Goal: Task Accomplishment & Management: Complete application form

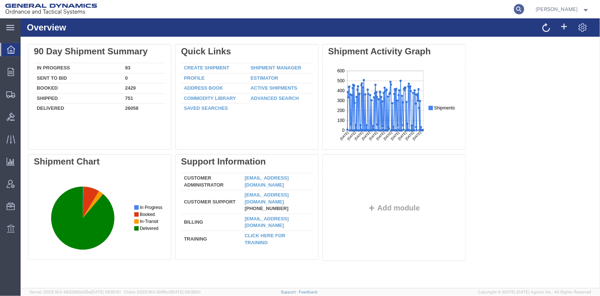
click at [524, 7] on icon at bounding box center [519, 9] width 10 height 10
type input "25416"
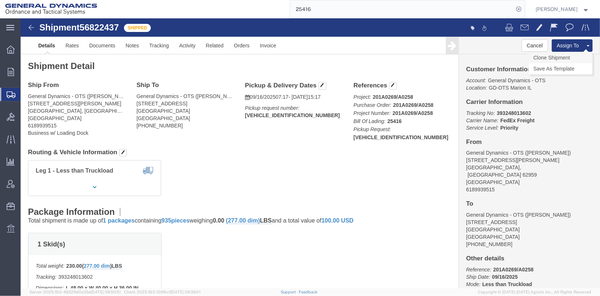
click link "Clone Shipment"
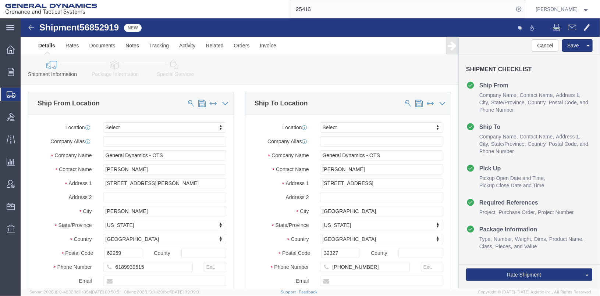
select select
drag, startPoint x: 333, startPoint y: 151, endPoint x: 294, endPoint y: 148, distance: 39.8
click div "[PERSON_NAME]"
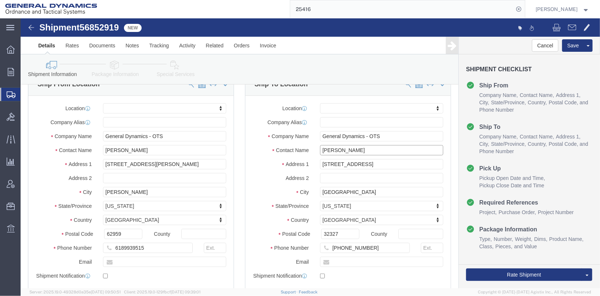
scroll to position [36, 0]
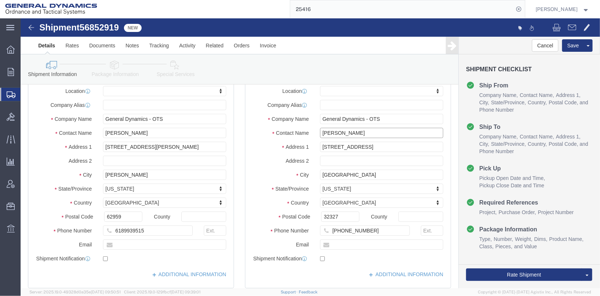
type input "[PERSON_NAME]"
click input "[PHONE_NUMBER]"
type input "[PHONE_NUMBER]"
click div "Phone Number [PHONE_NUMBER] 8"
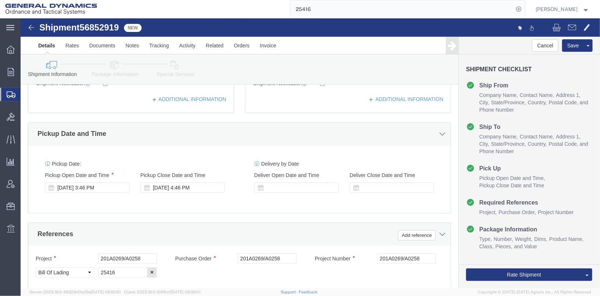
scroll to position [221, 0]
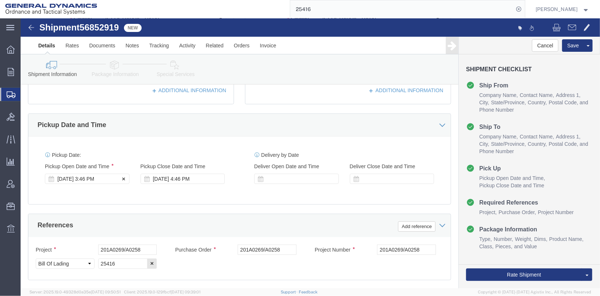
click div "[DATE] 3:46 PM"
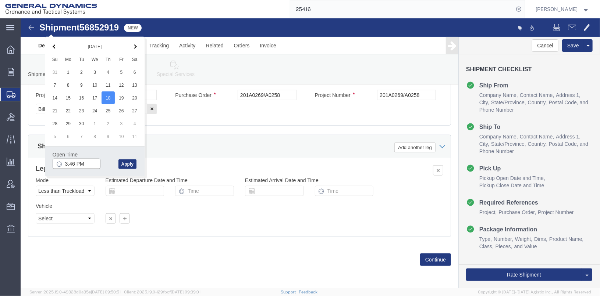
click input "3:46 PM"
click input "7:46 PM"
type input "7:46 AM"
click button "Apply"
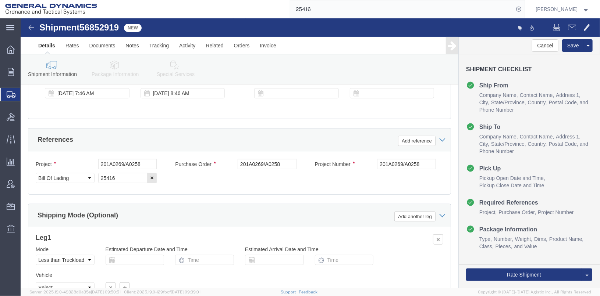
scroll to position [306, 0]
click div "[DATE] 8:46 AM"
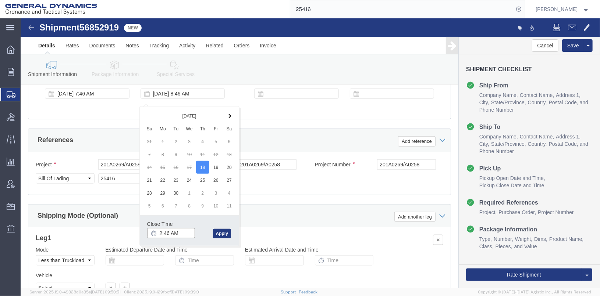
click input "2:46 AM"
type input "2:46 PM"
click button "Apply"
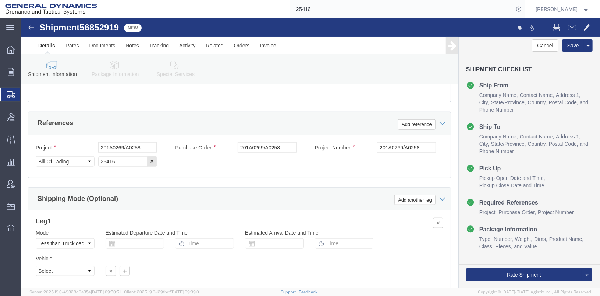
scroll to position [343, 0]
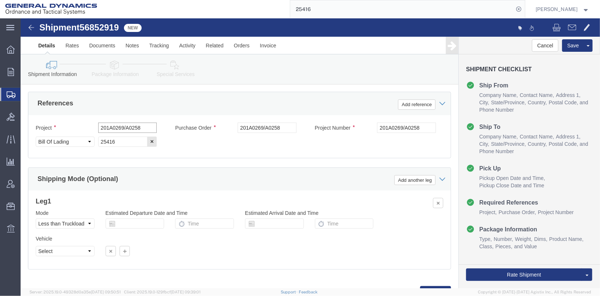
drag, startPoint x: 119, startPoint y: 116, endPoint x: 65, endPoint y: 115, distance: 53.7
click div "Project 201A0269/A0258"
drag, startPoint x: 116, startPoint y: 113, endPoint x: 58, endPoint y: 110, distance: 57.8
click div "Project 20100021"
type input "20100021"
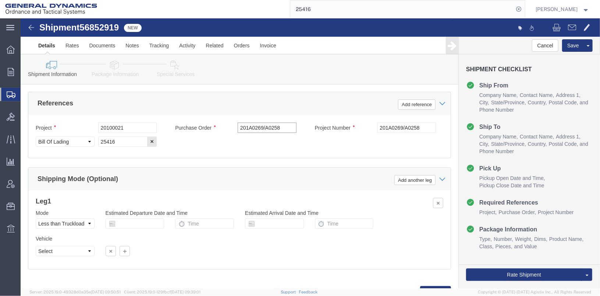
click input "201A0269/A0258"
type input "2"
paste input "20100021"
type input "20100021"
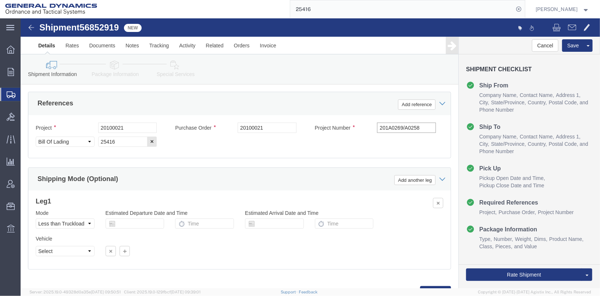
drag, startPoint x: 399, startPoint y: 117, endPoint x: 344, endPoint y: 118, distance: 55.9
click div "Project Number 201A0269/A0258"
paste input "20100021"
type input "20100021"
drag, startPoint x: 99, startPoint y: 129, endPoint x: 64, endPoint y: 131, distance: 35.3
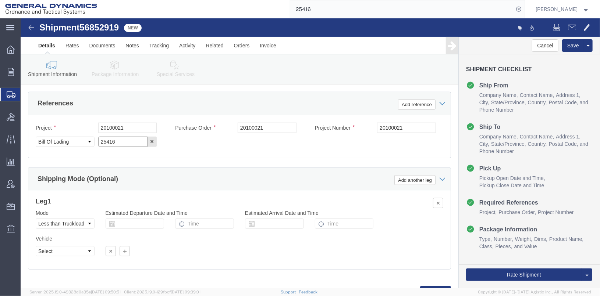
click div "Select Account Type Activity ID Airline Appointment Number ASN Batch Request # …"
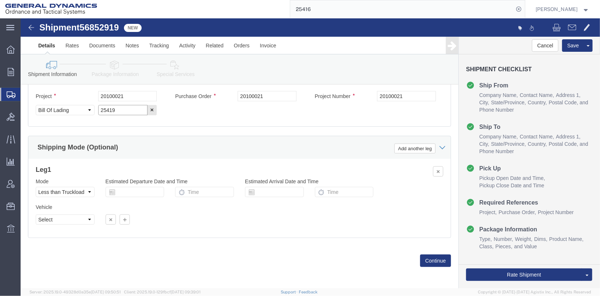
scroll to position [380, 0]
type input "25419"
click button "Continue"
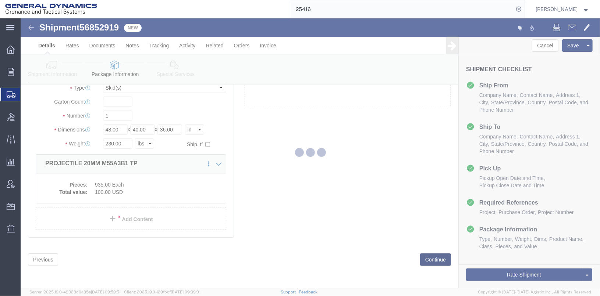
scroll to position [21, 0]
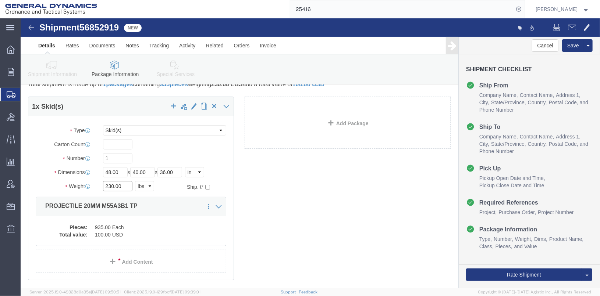
drag, startPoint x: 100, startPoint y: 163, endPoint x: 72, endPoint y: 169, distance: 28.9
click div "Weight 230.00 Select kgs lbs Ship. t°"
click dd "935.00 Each"
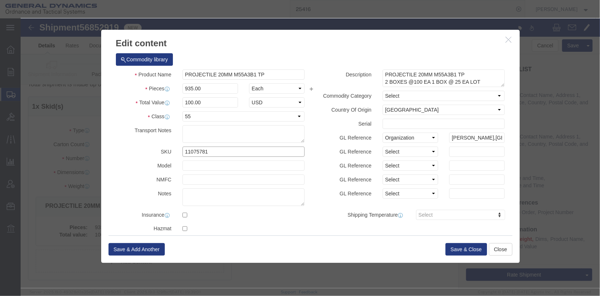
drag, startPoint x: 196, startPoint y: 134, endPoint x: 137, endPoint y: 135, distance: 58.9
click div "SKU 11075781"
type input "8666675"
drag, startPoint x: 183, startPoint y: 81, endPoint x: 140, endPoint y: 89, distance: 43.9
click div "Total Value 100.00 Select ADP AED AFN ALL AMD AOA ARS ATS AUD AWG AZN BAM BBD B…"
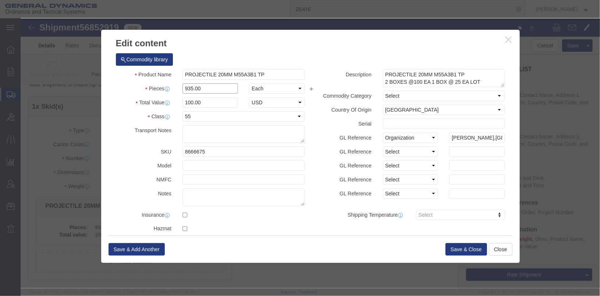
drag, startPoint x: 182, startPoint y: 69, endPoint x: 148, endPoint y: 69, distance: 34.2
click div "Pieces 935.00 Select Bag Barrels 100Board Feet Bottle Box Blister Pack Carats C…"
drag, startPoint x: 249, startPoint y: 52, endPoint x: 153, endPoint y: 53, distance: 95.6
click div "PROJECTILE 20MM M55A3B1 TP"
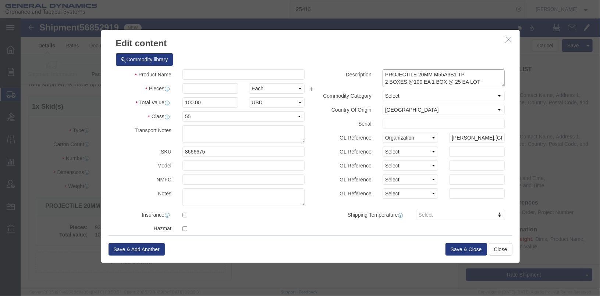
drag, startPoint x: 455, startPoint y: 63, endPoint x: 345, endPoint y: 51, distance: 110.3
click div "Description PROJECTILE 20MM M55A3B1 TP 2 BOXES @100 EA 1 BOX @ 25 EA LOT GLN22B…"
click input "text"
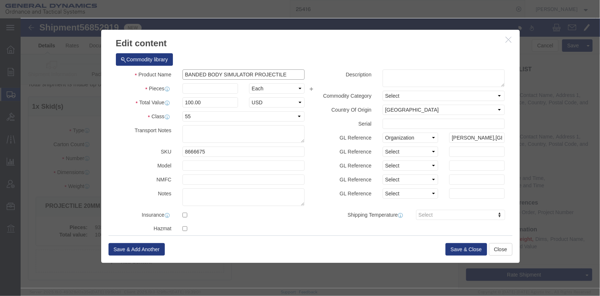
drag, startPoint x: 263, startPoint y: 57, endPoint x: 157, endPoint y: 57, distance: 105.9
click div "BANDED BODY SIMULATOR PROJECTILE BAN"
type input "BANDED BODY SIMULATOR PROJECTILE"
paste textarea "BANDED BODY SIMULATOR PROJECTILE"
type textarea "BANDED BODY SIMULATOR PROJECTILE"
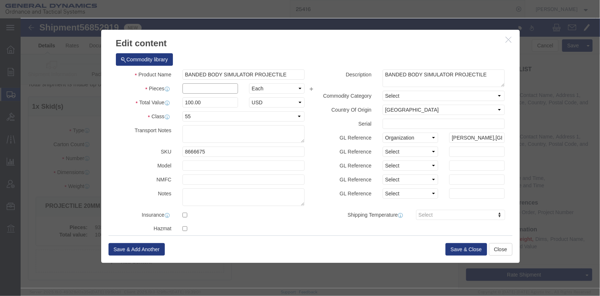
click input "text"
type input "146"
drag, startPoint x: 174, startPoint y: 89, endPoint x: 150, endPoint y: 82, distance: 24.6
click div "Total Value 14600 Select ADP AED AFN ALL AMD AOA ARS ATS AUD AWG AZN BAM BBD BD…"
type input "100"
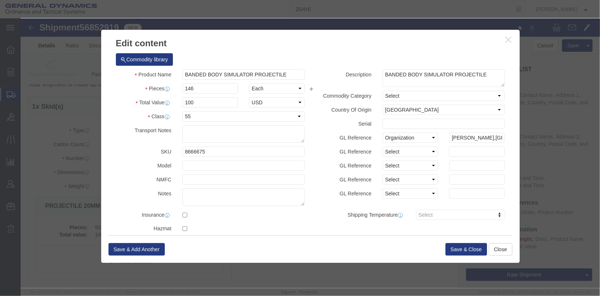
click div "Description PROJECTILE 20MM M55A3B1 TP 2 BOXES @100 EA 1 BOX @ 25 EA LOT GLN22B…"
click button "Save & Close"
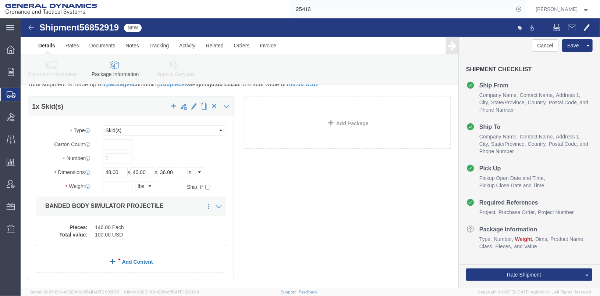
click link "Add Content"
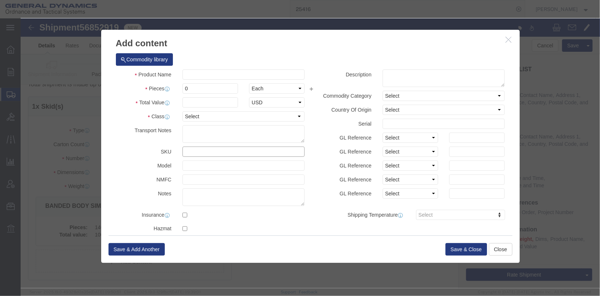
click input "text"
type input "13082418"
click input "text"
drag, startPoint x: 228, startPoint y: 58, endPoint x: 152, endPoint y: 55, distance: 75.8
click div "Product Name 50mm x 228 primed case 50mm"
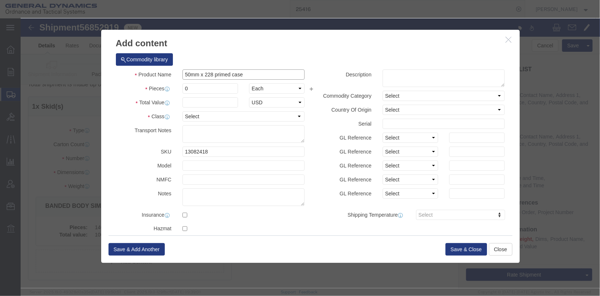
type input "50mm x 228 primed case"
paste textarea "50mm x 228 primed case"
type textarea "50mm x 228 primed case"
drag, startPoint x: 177, startPoint y: 68, endPoint x: 159, endPoint y: 66, distance: 18.2
click input "0"
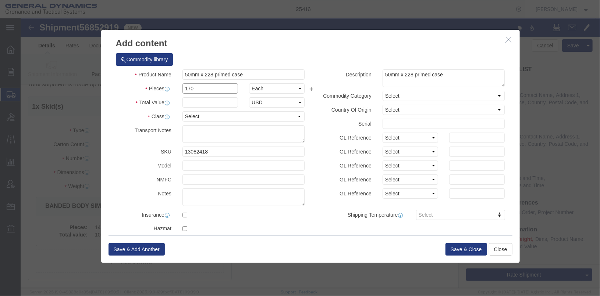
type input "170"
click input "text"
type input "1700"
click select "Select 50 55 60 65 70 85 92.5 100 125 175 250 300 400"
select select "55"
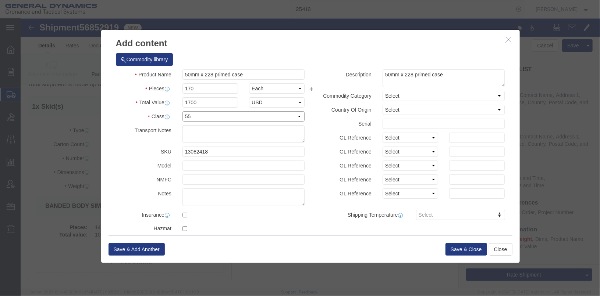
click select "Select 50 55 60 65 70 85 92.5 100 125 175 250 300 400"
click button "Save & Close"
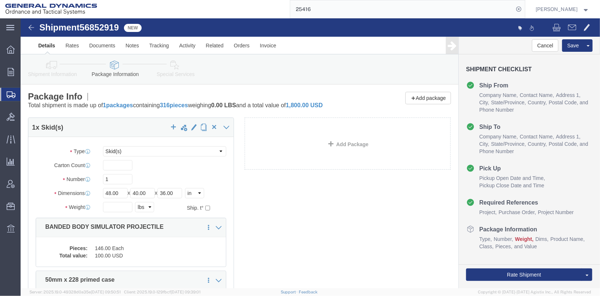
click icon
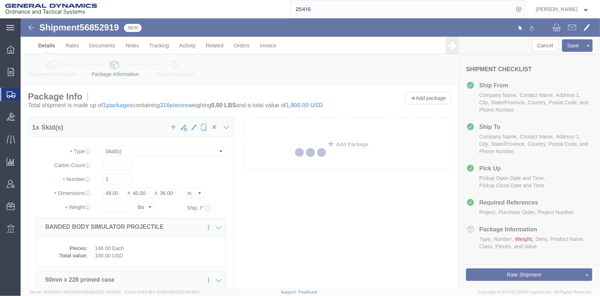
click at [172, 67] on div at bounding box center [310, 153] width 579 height 270
select select
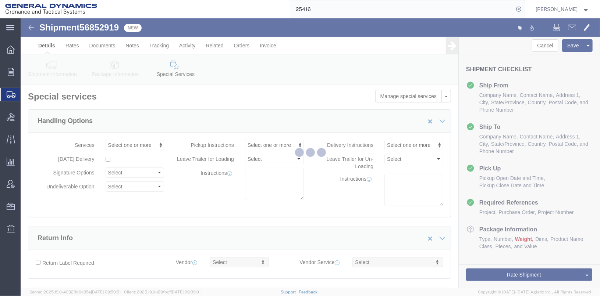
select select "DEPARTMENT"
select select "1763975"
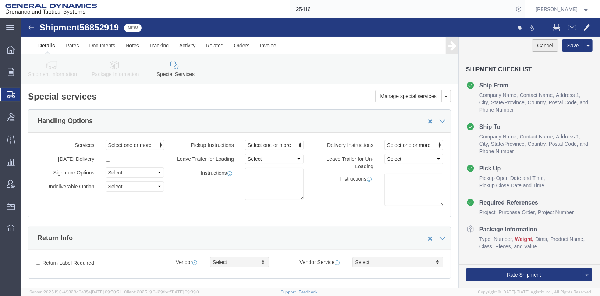
click button "Cancel"
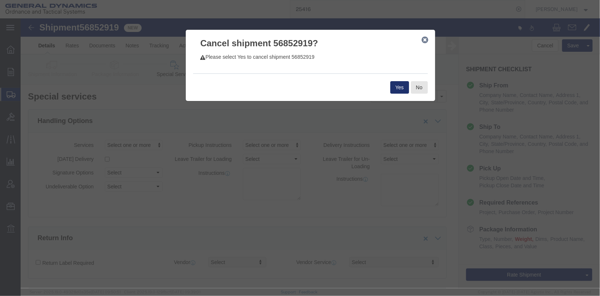
click button "Yes"
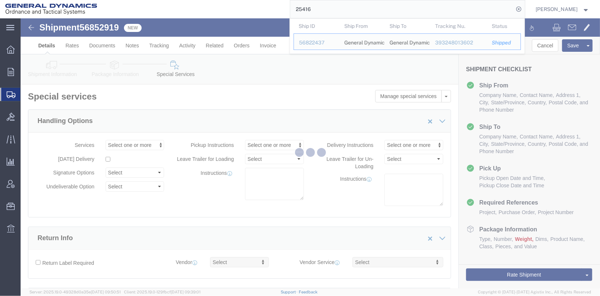
click at [323, 10] on input "25416" at bounding box center [402, 9] width 224 height 18
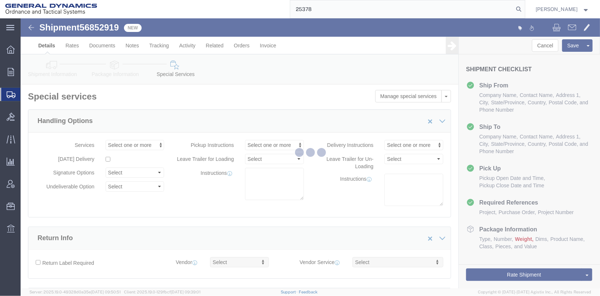
type input "25378"
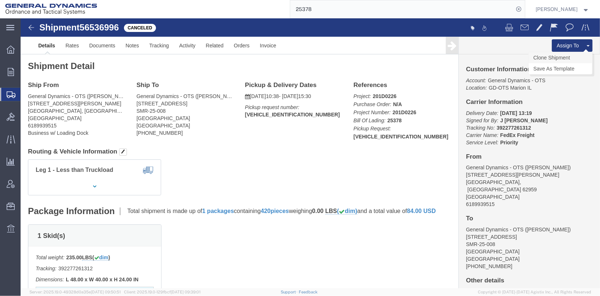
click link "Clone Shipment"
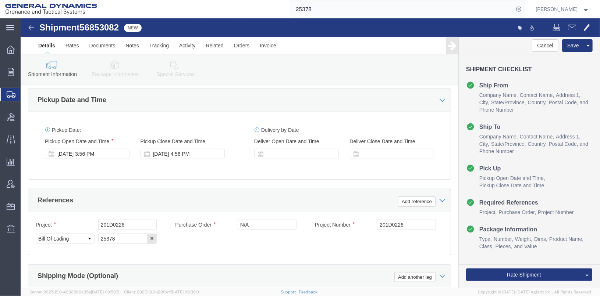
scroll to position [257, 0]
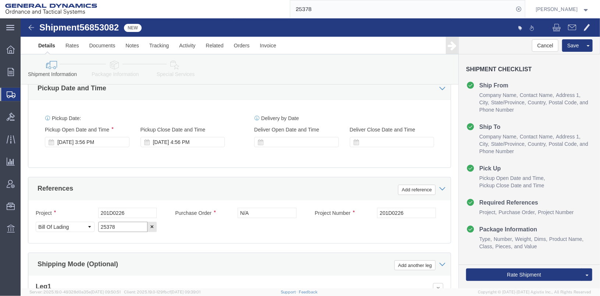
drag, startPoint x: 99, startPoint y: 216, endPoint x: 113, endPoint y: 207, distance: 17.2
click input "25378"
type input "25419"
drag, startPoint x: 117, startPoint y: 200, endPoint x: 74, endPoint y: 205, distance: 43.8
click div "Project 201D0226"
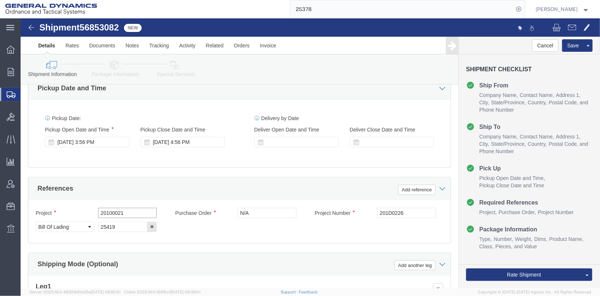
drag, startPoint x: 104, startPoint y: 196, endPoint x: 79, endPoint y: 202, distance: 25.7
click input "20100021"
type input "20100021"
click input "201D0226"
type input "2"
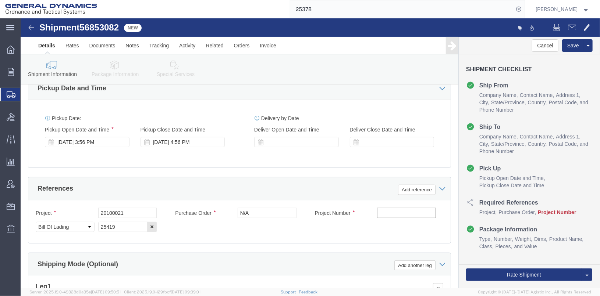
paste input "20100021"
type input "20100021"
click div "Shipping Mode (Optional) Add another leg"
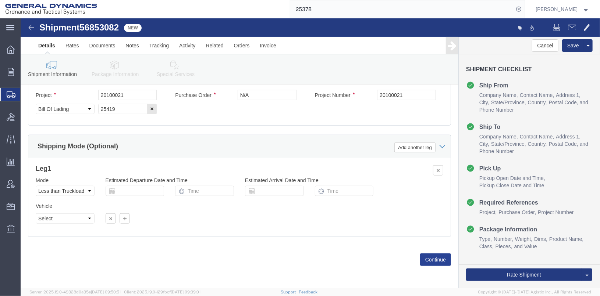
drag, startPoint x: 398, startPoint y: 251, endPoint x: 406, endPoint y: 244, distance: 11.5
click div "Previous Continue"
click button "Continue"
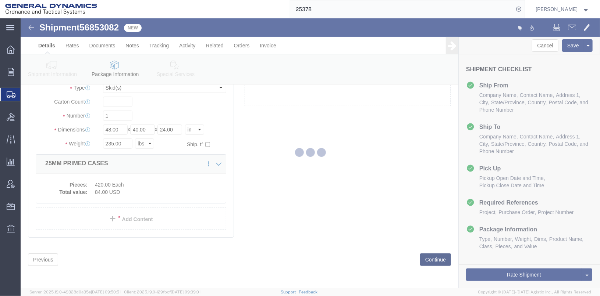
scroll to position [21, 0]
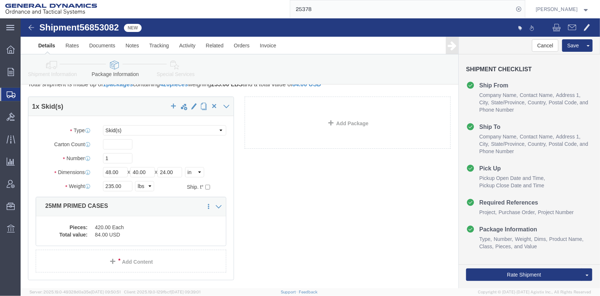
click link "Special Services"
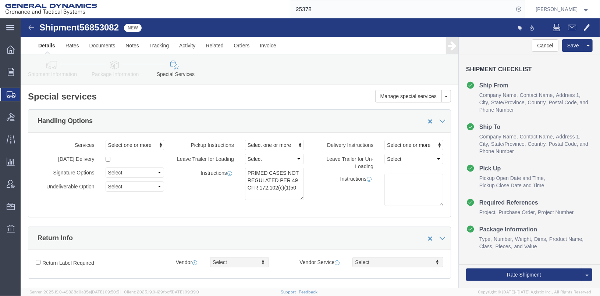
click icon
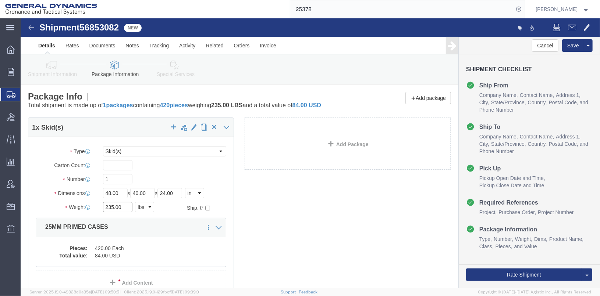
drag, startPoint x: 103, startPoint y: 193, endPoint x: 71, endPoint y: 189, distance: 31.9
click div "Weight 235.00 Select kgs lbs Ship. t°"
click dd "84.00 USD"
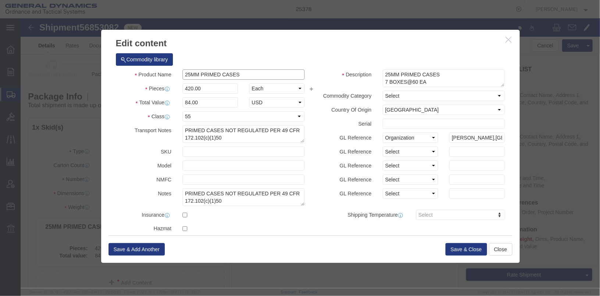
drag, startPoint x: 222, startPoint y: 56, endPoint x: 141, endPoint y: 49, distance: 80.9
click div "Commodity library Product Name 25MM PRIMED CASES Pieces 420.00 Select Bag Barre…"
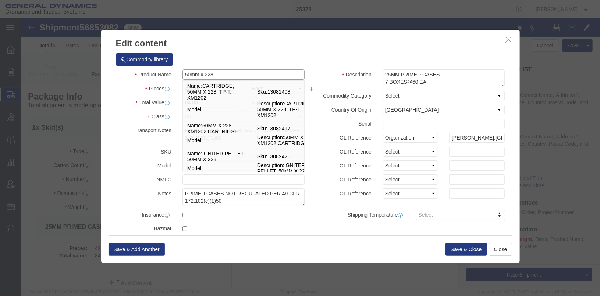
type input "50mm x 228 primed case"
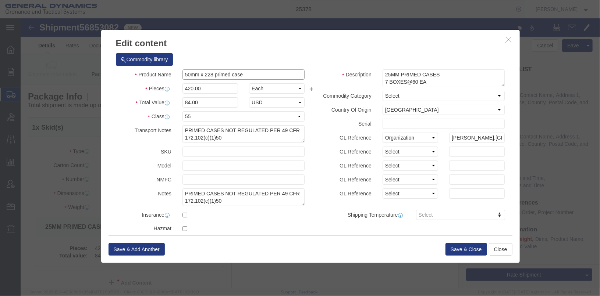
drag, startPoint x: 244, startPoint y: 54, endPoint x: 156, endPoint y: 56, distance: 87.6
click div "Product Name 50mm x 228 primed case 50mm x 228"
drag, startPoint x: 419, startPoint y: 61, endPoint x: 351, endPoint y: 50, distance: 68.9
click div "Commodity library Product Name 50mm x 228 primed case 50mm x 228 Pieces 420.00 …"
paste textarea "50mm x 228 primed case"
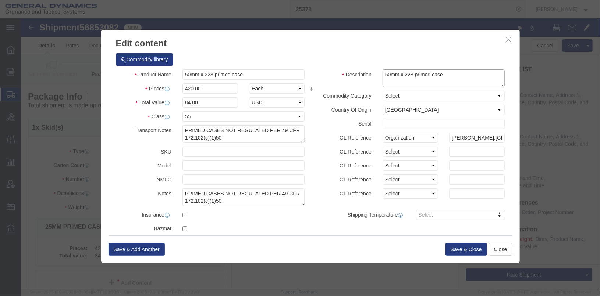
type textarea "50mm x 228 primed case"
drag, startPoint x: 176, startPoint y: 70, endPoint x: 159, endPoint y: 68, distance: 17.4
click div "420.00"
type input "170"
click div "Select 50 55 60 65 70 85 92.5 100 125 175 250 300 400"
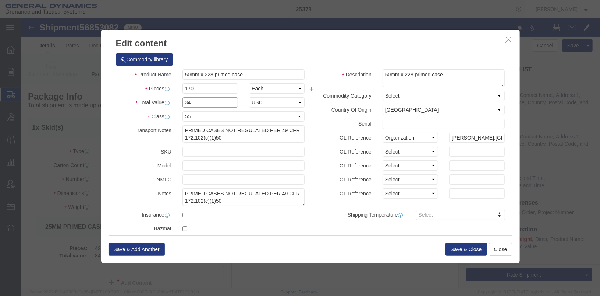
drag, startPoint x: 172, startPoint y: 83, endPoint x: 126, endPoint y: 74, distance: 47.3
click div "Product Name 50mm x 228 primed case 50mm x 228 Pieces 170 Select Bag Barrels 10…"
type input "100"
click label "Transport Notes"
click button "Save & Close"
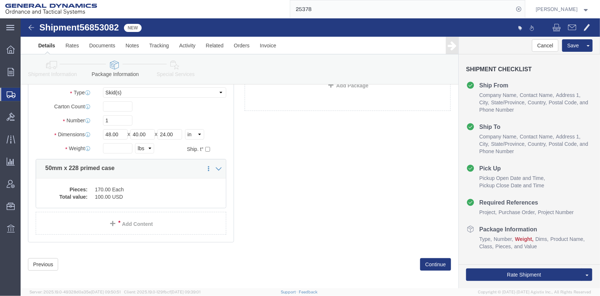
scroll to position [63, 0]
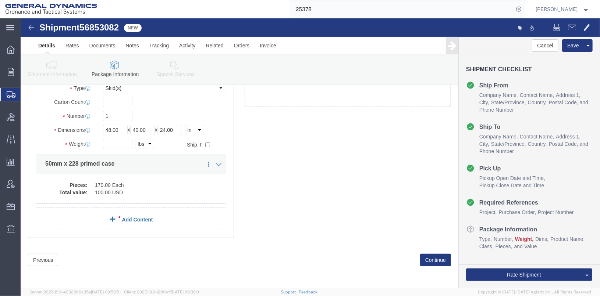
click link "Add Content"
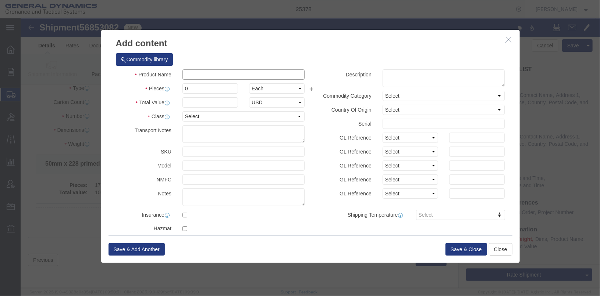
click input "text"
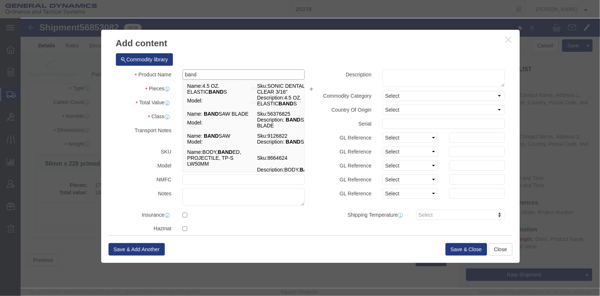
type input "BANDED BODY SIMULATOR PROJECTILE"
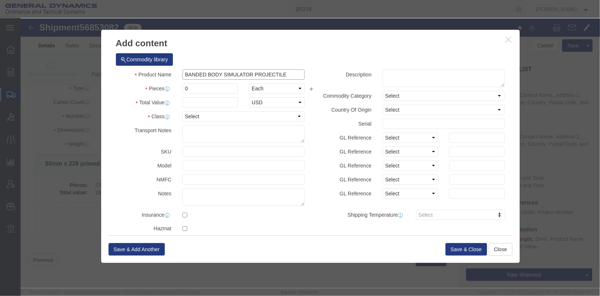
drag, startPoint x: 268, startPoint y: 54, endPoint x: 158, endPoint y: 54, distance: 109.6
click div "BANDED BODY SIMULATOR PROJECTILE band"
paste textarea "BANDED BODY SIMULATOR PROJECTILE"
type textarea "BANDED BODY SIMULATOR PROJECTILE"
drag, startPoint x: 173, startPoint y: 69, endPoint x: 150, endPoint y: 71, distance: 23.7
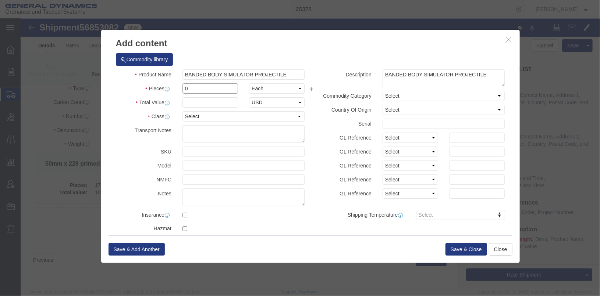
click div "Pieces 0 Select Bag Barrels 100Board Feet Bottle Box Blister Pack Carats Can Ca…"
type input "146"
click input "text"
type input "100"
click div "Product Name BANDED BODY SIMULATOR PROJECTILE band Pieces 146 Select Bag Barrel…"
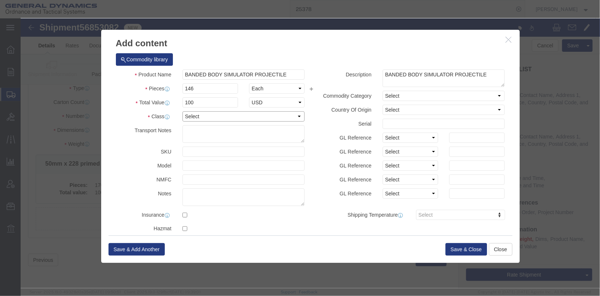
click select "Select 50 55 60 65 70 85 92.5 100 125 175 250 300 400"
select select "55"
click select "Select 50 55 60 65 70 85 92.5 100 125 175 250 300 400"
click button "Save & Close"
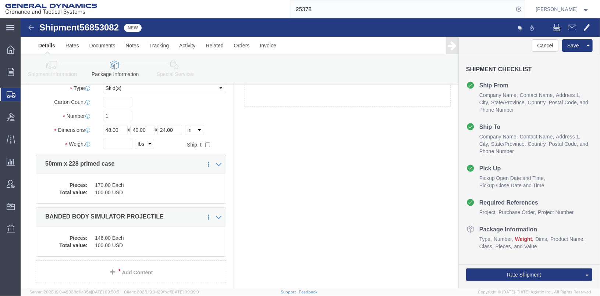
scroll to position [116, 0]
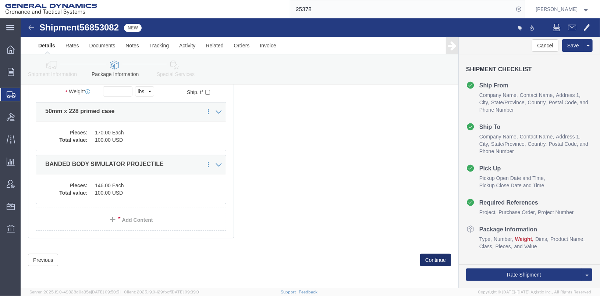
click button "Continue"
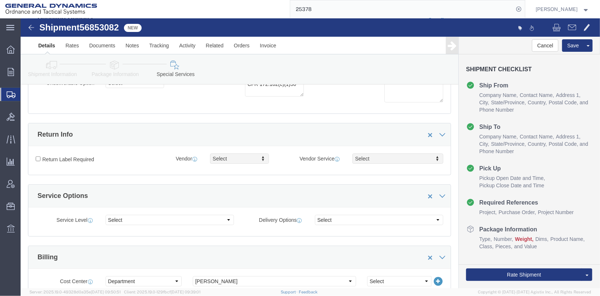
scroll to position [257, 0]
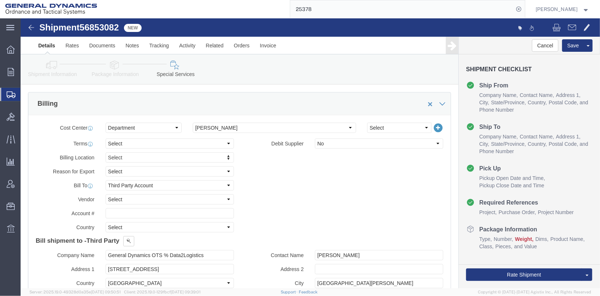
click div "Billing Location Select Select My Profile Location GD-OTS [GEOGRAPHIC_DATA] (Co…"
click select "Select Recipient Account Sender/Shipper Third Party Account"
select select "SHIP"
click select "Select Recipient Account Sender/Shipper Third Party Account"
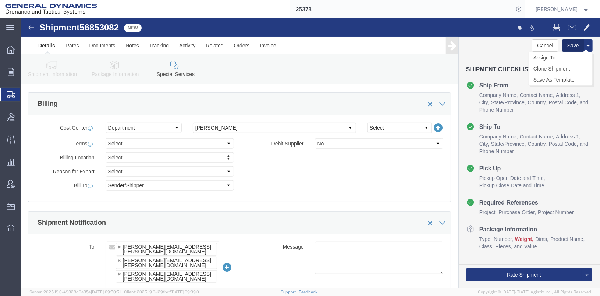
click button "Save"
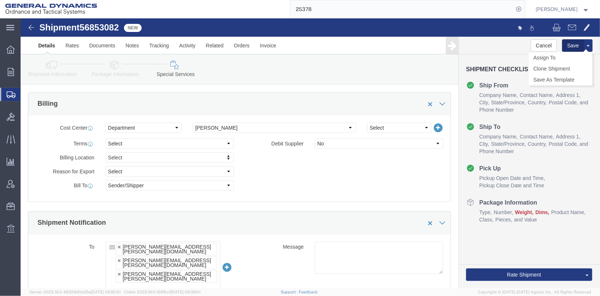
click button "Save"
